Goal: Task Accomplishment & Management: Manage account settings

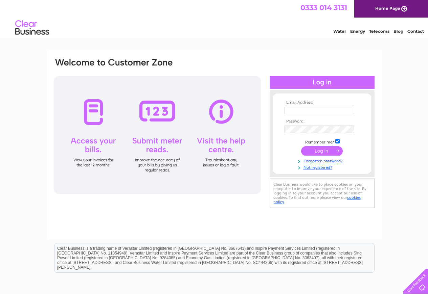
click at [297, 110] on input "text" at bounding box center [319, 110] width 70 height 7
type input "[EMAIL_ADDRESS][DOMAIN_NAME]"
click at [325, 152] on input "submit" at bounding box center [322, 150] width 42 height 9
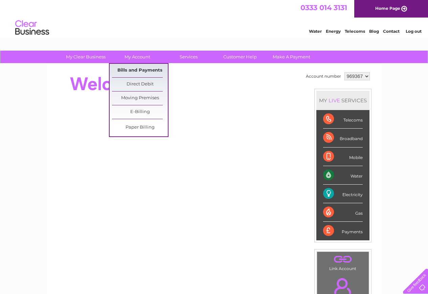
click at [133, 70] on link "Bills and Payments" at bounding box center [140, 71] width 56 height 14
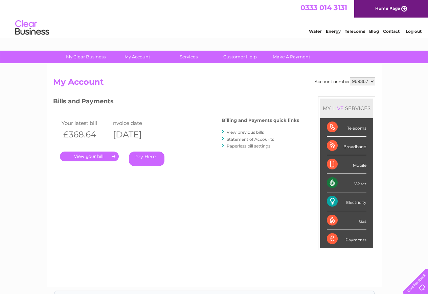
click at [232, 131] on link "View previous bills" at bounding box center [244, 132] width 37 height 5
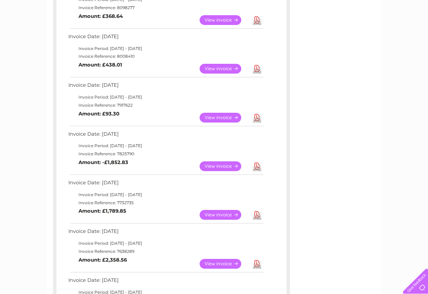
scroll to position [135, 0]
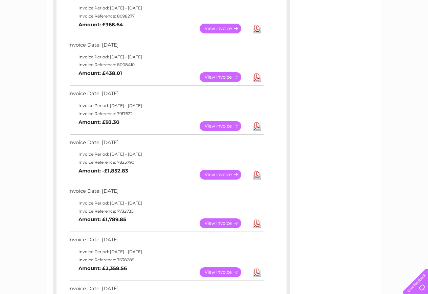
click at [255, 225] on link "Download" at bounding box center [256, 224] width 8 height 10
click at [257, 127] on link "Download" at bounding box center [256, 126] width 8 height 10
click at [258, 80] on link "Download" at bounding box center [256, 77] width 8 height 10
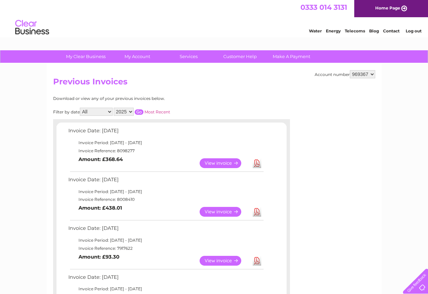
scroll to position [0, 0]
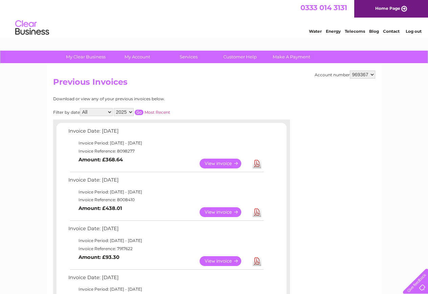
click at [417, 30] on link "Log out" at bounding box center [413, 31] width 16 height 5
